Goal: Task Accomplishment & Management: Use online tool/utility

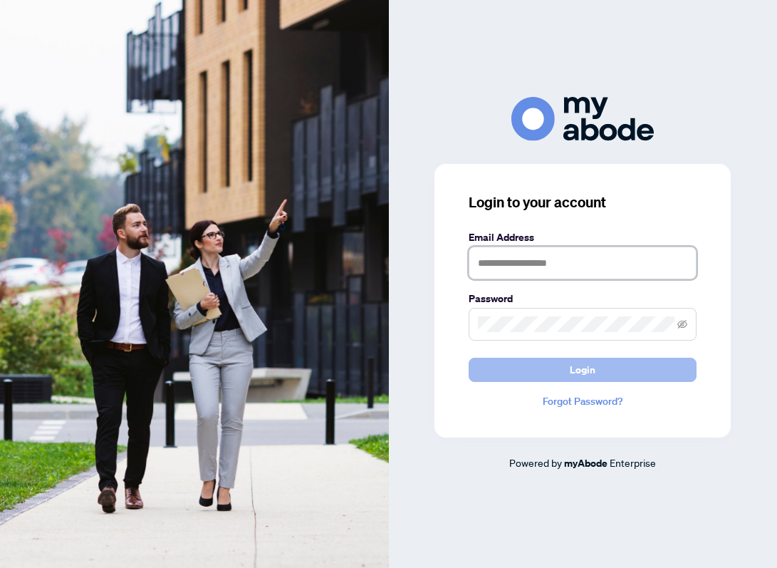
type input "**********"
click at [548, 371] on button "Login" at bounding box center [583, 370] width 228 height 24
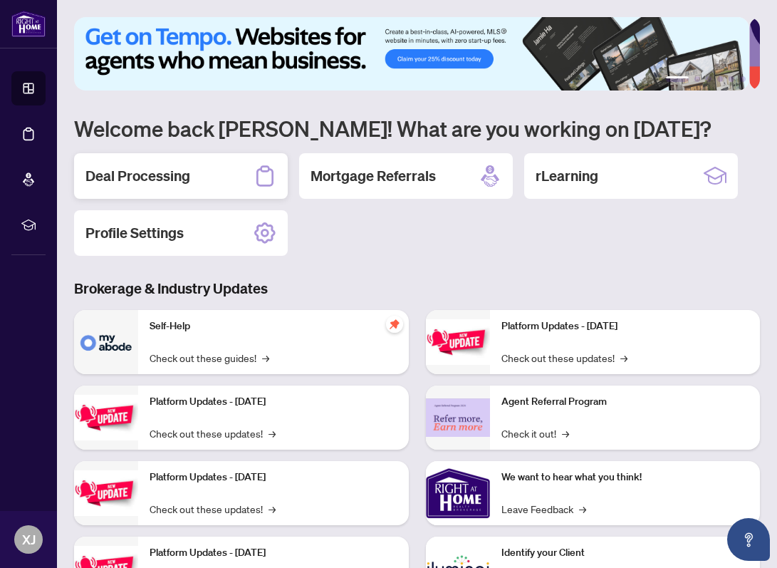
click at [167, 177] on h2 "Deal Processing" at bounding box center [137, 176] width 105 height 20
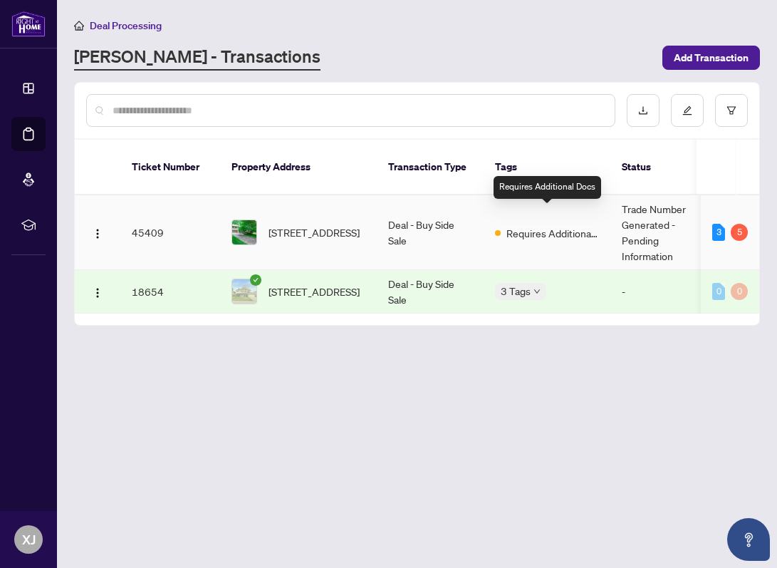
click at [509, 225] on span "Requires Additional Docs" at bounding box center [552, 233] width 93 height 16
